Goal: Check status: Check status

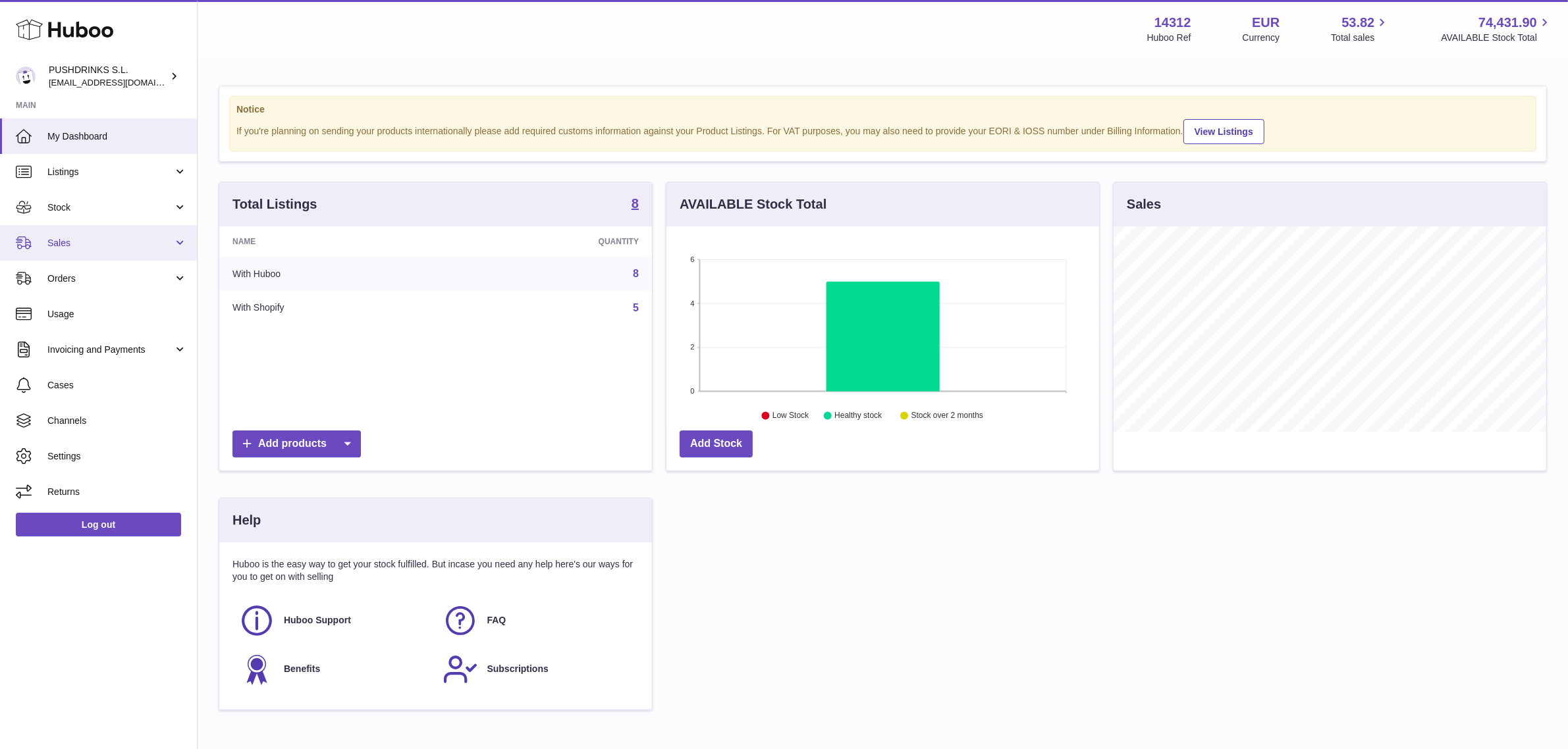
scroll to position [205, 433]
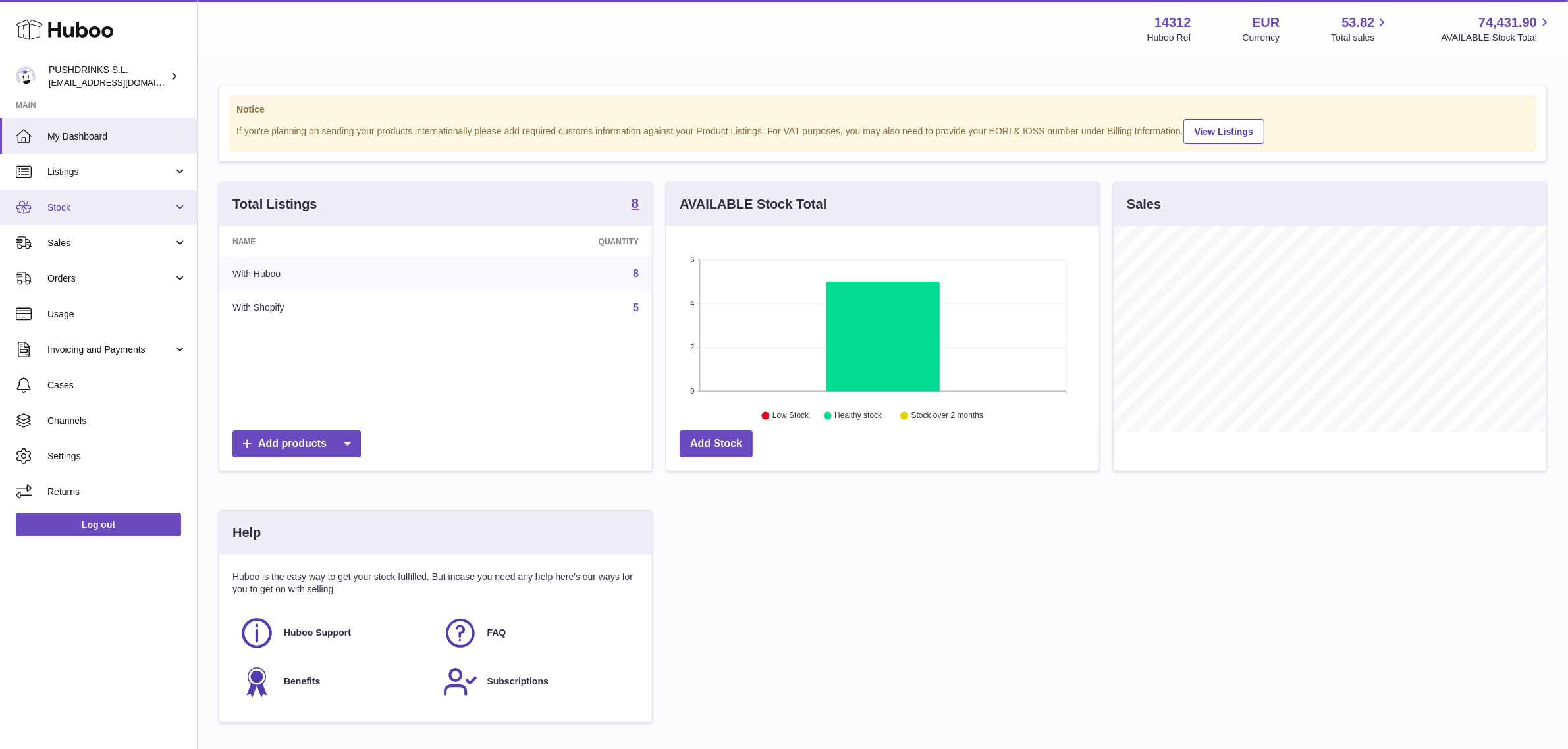
click at [96, 216] on link "Stock" at bounding box center [98, 207] width 197 height 35
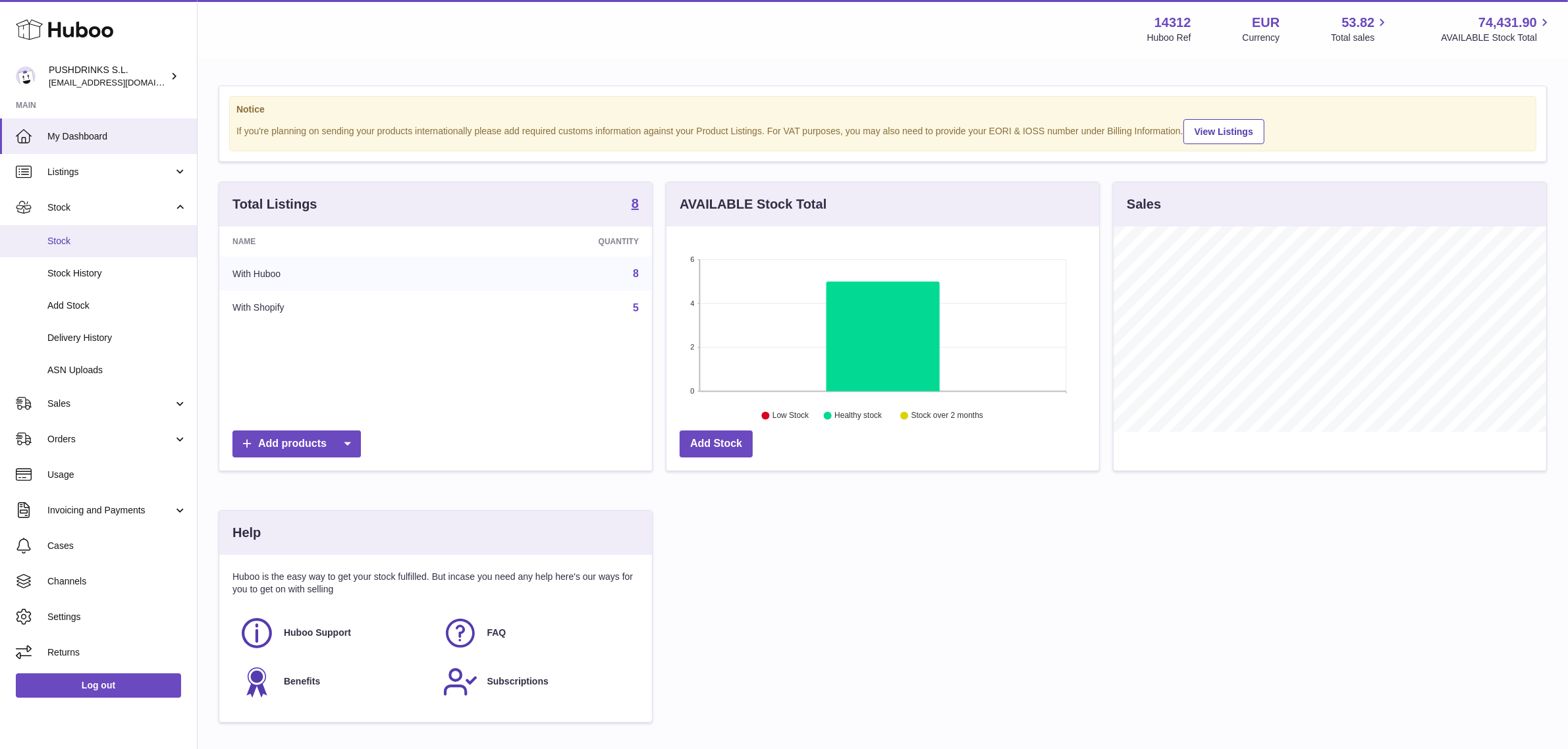
click at [96, 236] on span "Stock" at bounding box center [117, 241] width 140 height 13
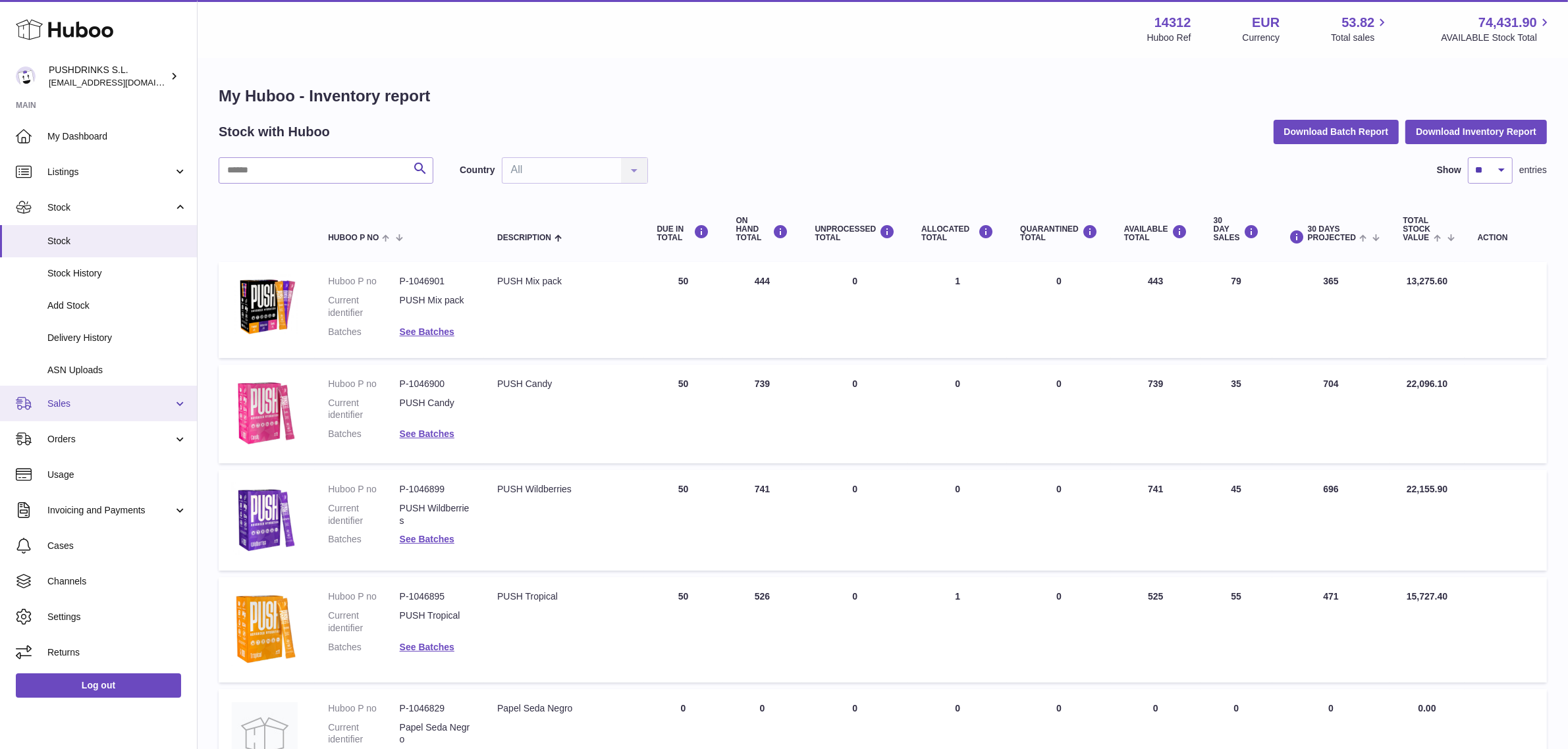
click at [112, 392] on link "Sales" at bounding box center [98, 403] width 197 height 35
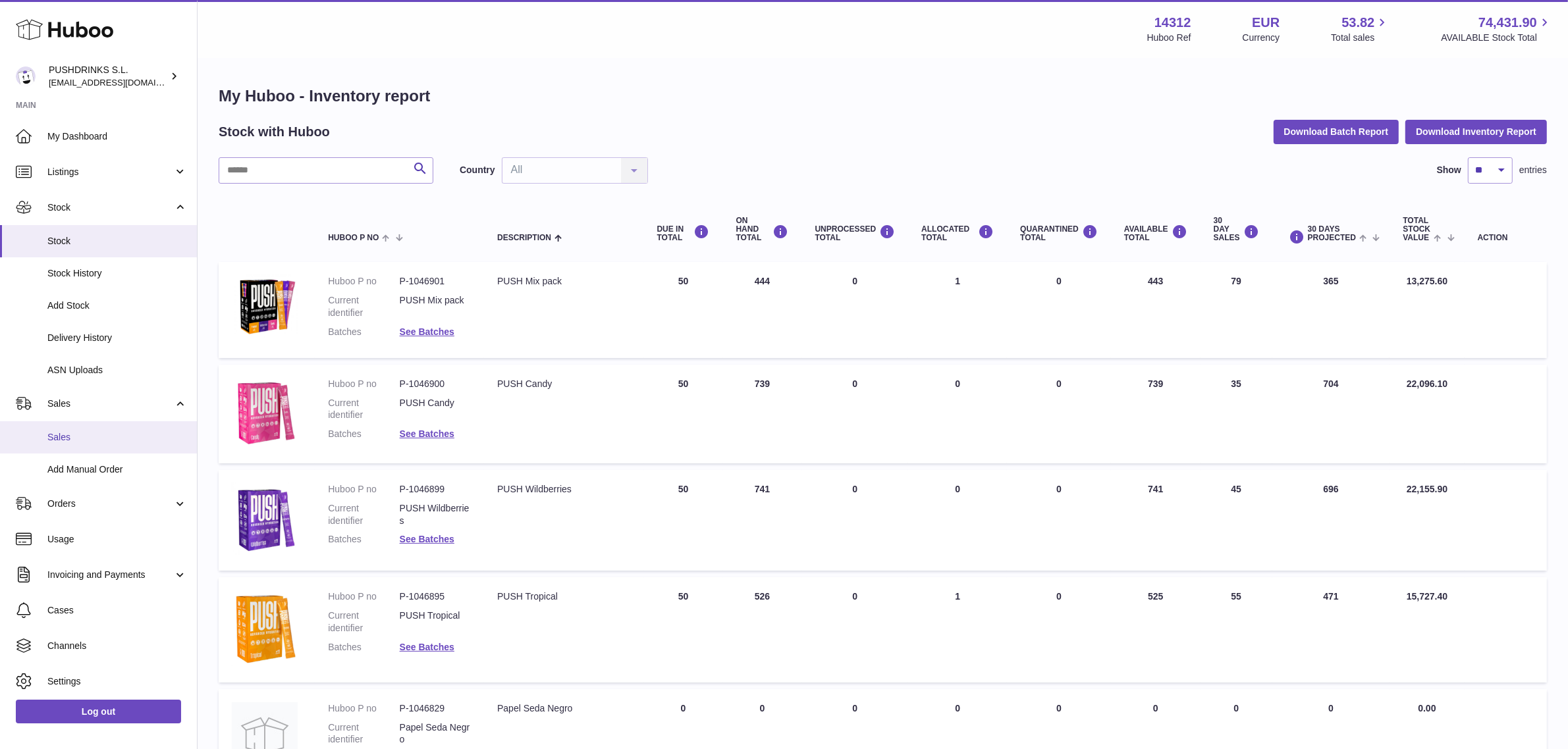
click at [96, 438] on span "Sales" at bounding box center [117, 437] width 140 height 13
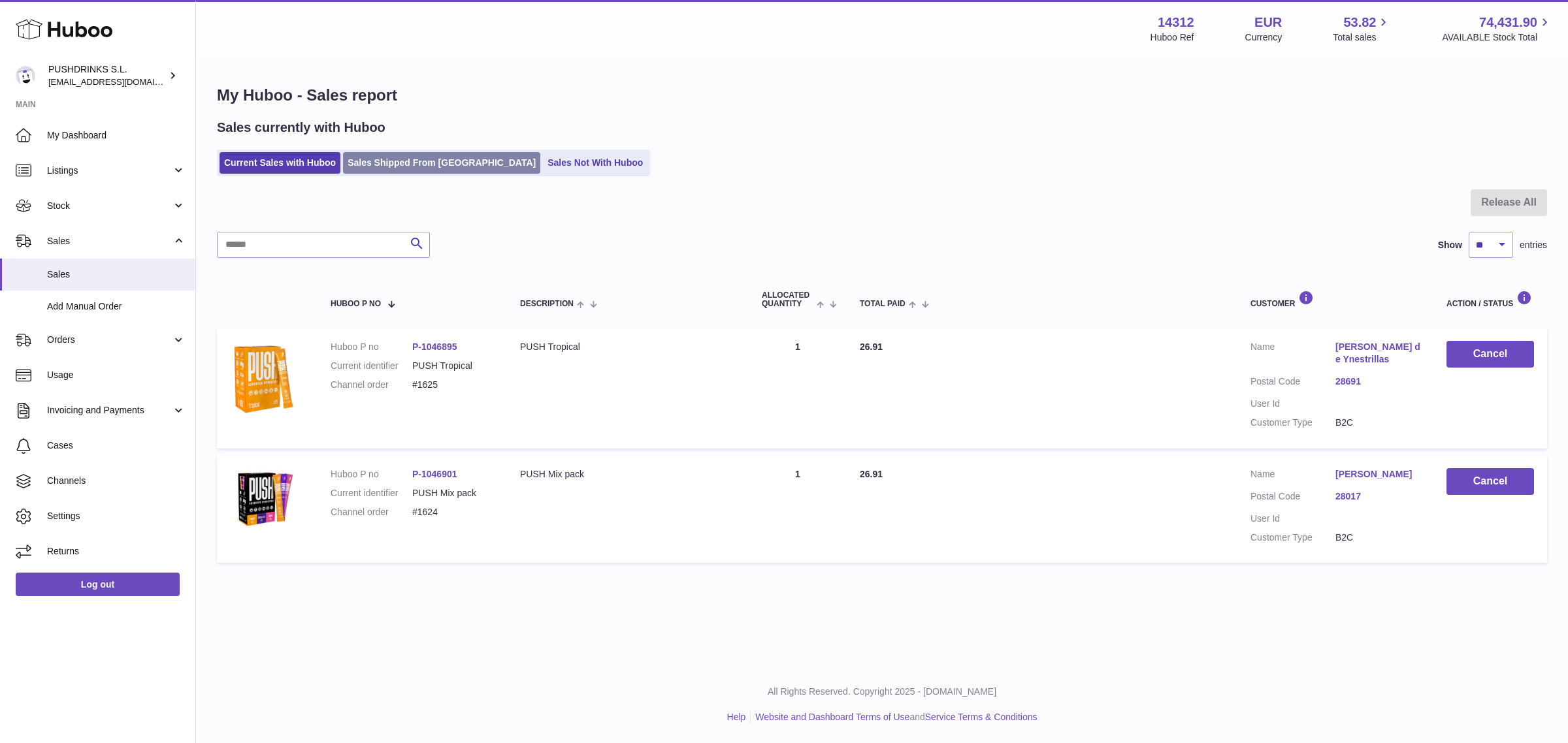
click at [442, 154] on link "Sales Shipped From Huboo" at bounding box center [441, 163] width 197 height 21
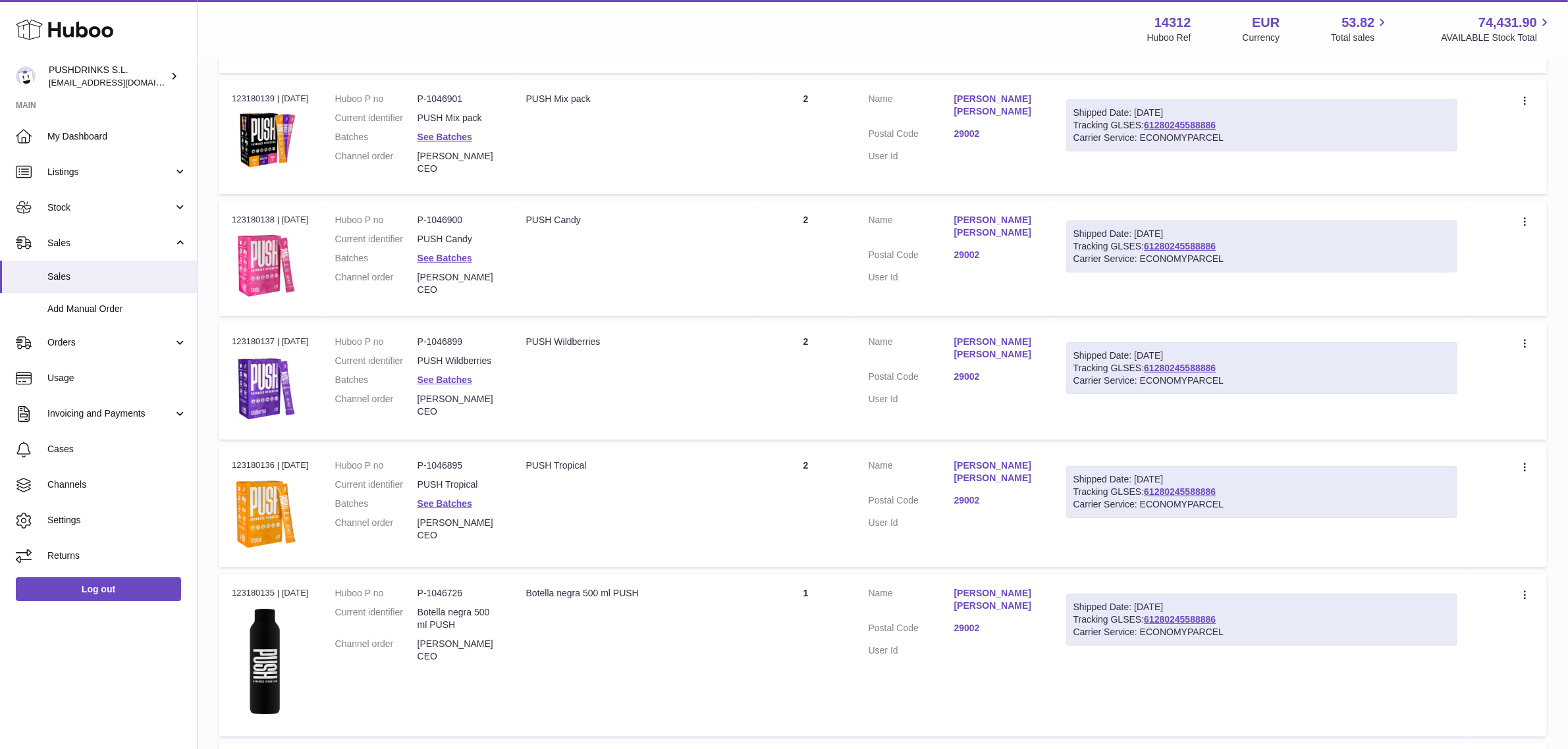
scroll to position [906, 0]
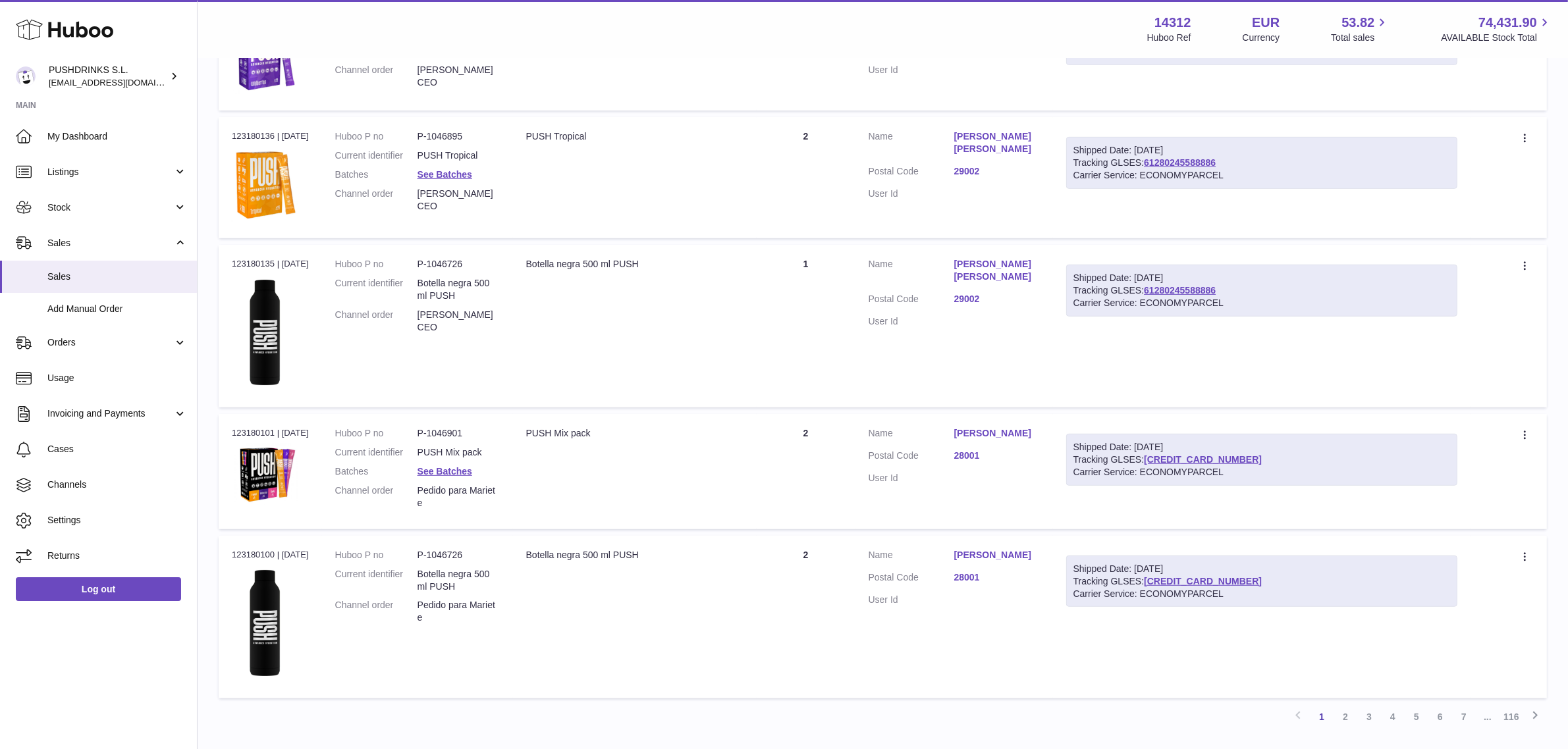
click at [992, 302] on link "29002" at bounding box center [997, 299] width 86 height 13
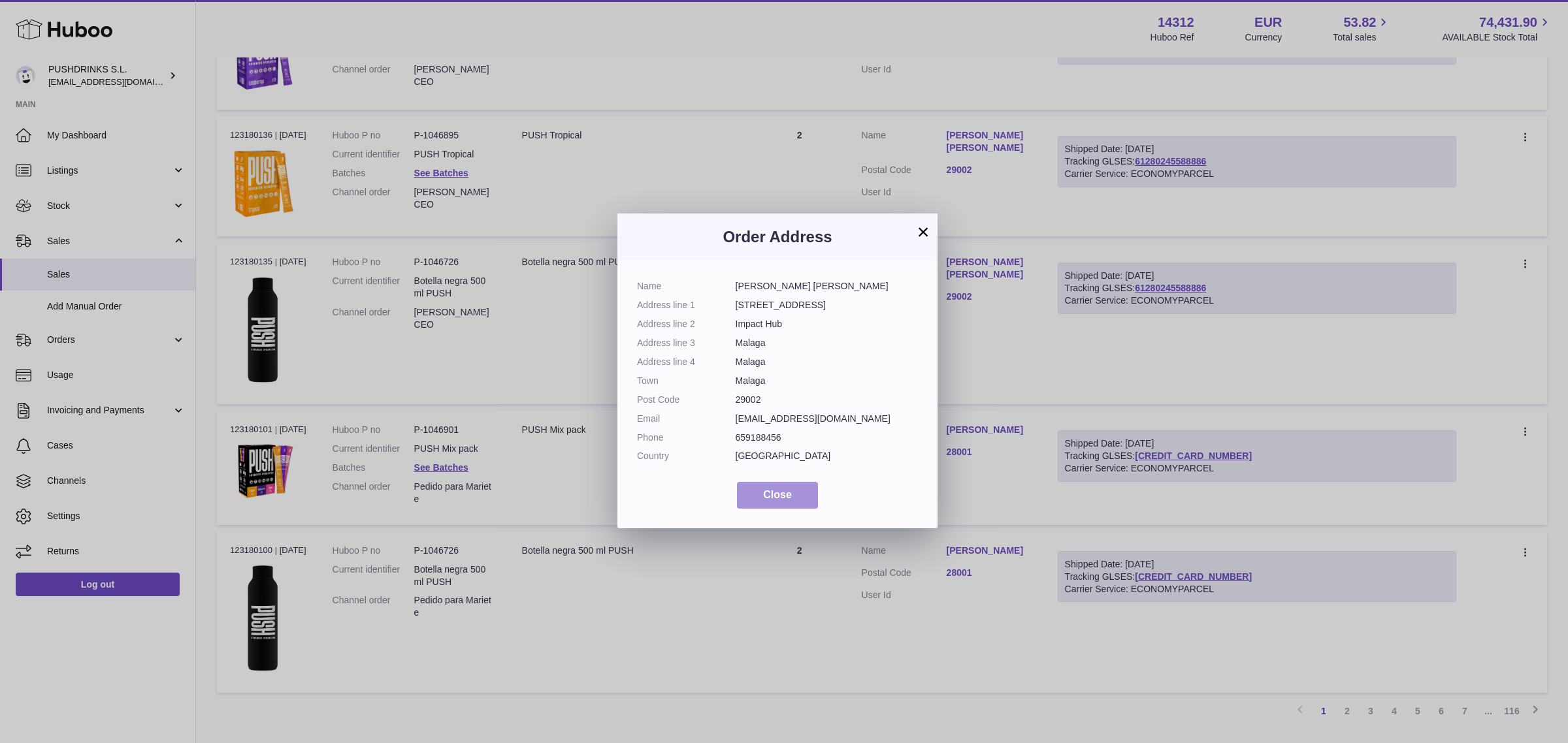
click at [788, 494] on span "Close" at bounding box center [777, 495] width 29 height 11
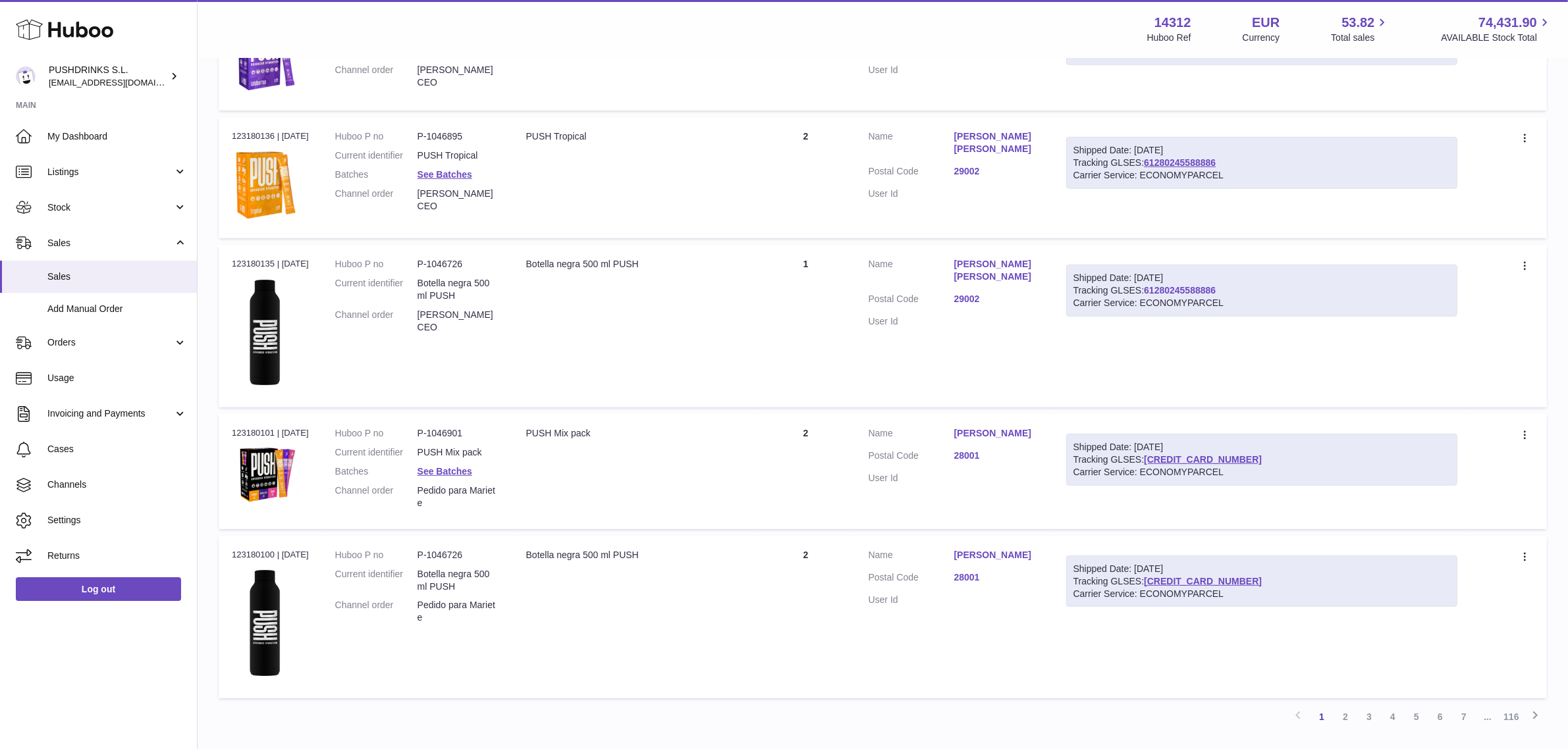
click at [1216, 288] on link "61280245588886" at bounding box center [1180, 290] width 72 height 11
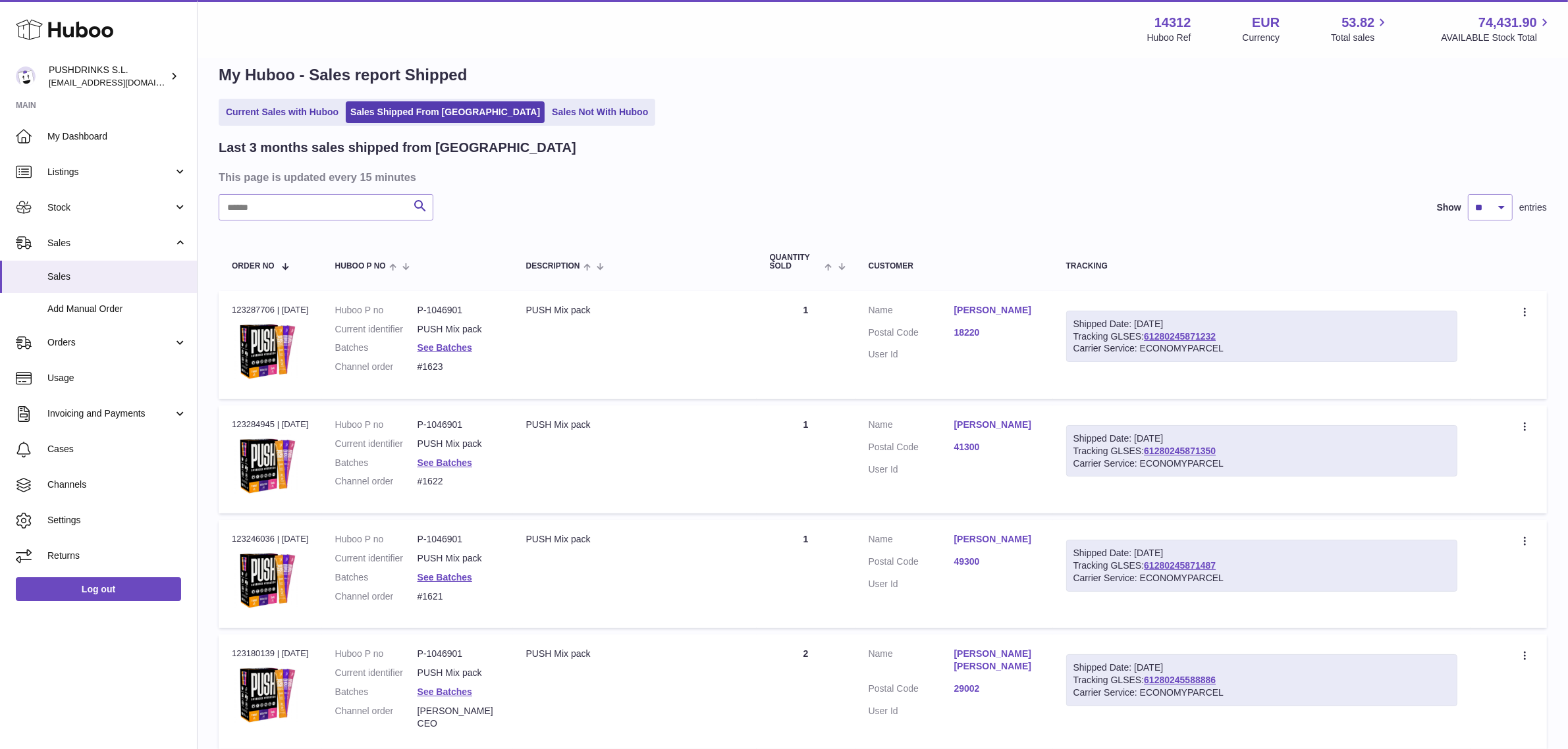
scroll to position [0, 0]
